Goal: Find specific page/section: Find specific page/section

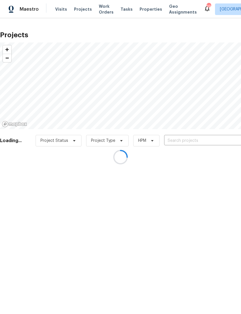
click at [148, 11] on div at bounding box center [120, 157] width 241 height 314
click at [146, 11] on div at bounding box center [120, 157] width 241 height 314
click at [146, 10] on div at bounding box center [120, 157] width 241 height 314
click at [148, 10] on div at bounding box center [120, 157] width 241 height 314
click at [149, 9] on div at bounding box center [120, 157] width 241 height 314
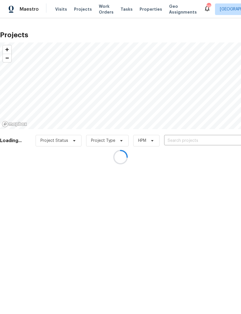
click at [147, 12] on div at bounding box center [120, 157] width 241 height 314
click at [144, 9] on div at bounding box center [120, 157] width 241 height 314
click at [150, 11] on div at bounding box center [120, 157] width 241 height 314
click at [147, 10] on div at bounding box center [120, 157] width 241 height 314
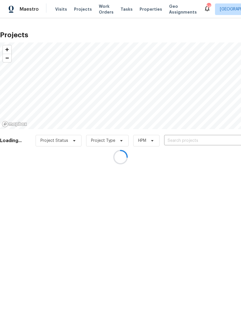
click at [147, 11] on div at bounding box center [120, 157] width 241 height 314
click at [147, 8] on div at bounding box center [120, 157] width 241 height 314
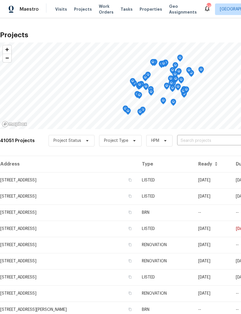
click at [140, 10] on span "Properties" at bounding box center [151, 9] width 23 height 6
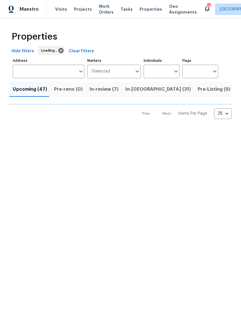
click at [157, 73] on input "Individuals" at bounding box center [157, 72] width 27 height 14
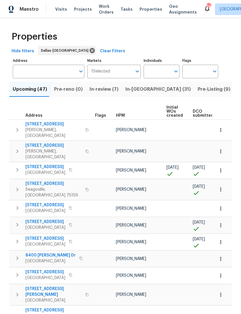
click at [157, 77] on input "Individuals" at bounding box center [157, 72] width 27 height 14
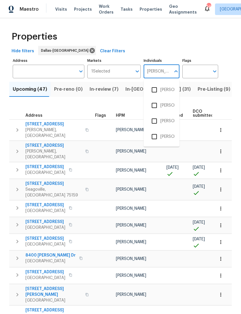
type input "Alicia"
click at [165, 93] on li "[PERSON_NAME]" at bounding box center [161, 90] width 27 height 12
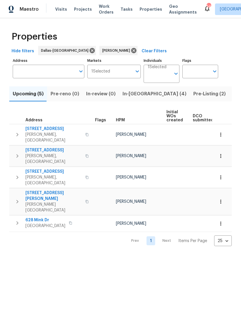
click at [60, 90] on button "Pre-reno (0)" at bounding box center [65, 93] width 36 height 15
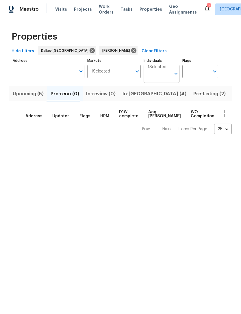
click at [36, 98] on span "Upcoming (5)" at bounding box center [28, 94] width 31 height 8
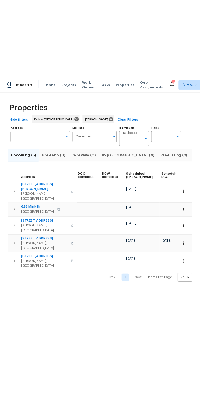
scroll to position [0, 130]
